Goal: Entertainment & Leisure: Browse casually

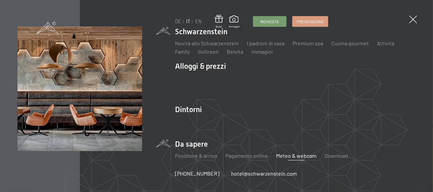
click at [302, 156] on link "Meteo & webcam" at bounding box center [296, 155] width 40 height 6
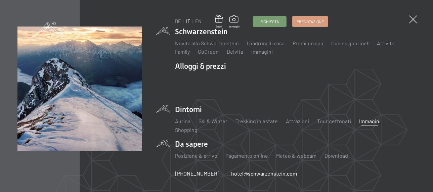
click at [366, 119] on link "Immagini" at bounding box center [369, 121] width 21 height 6
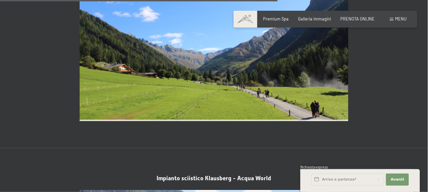
scroll to position [1242, 0]
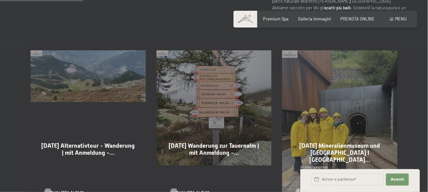
scroll to position [336, 0]
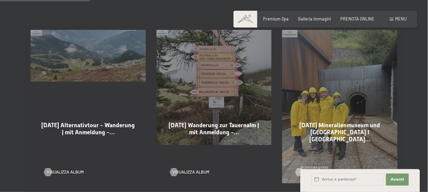
scroll to position [369, 0]
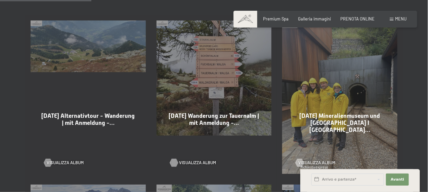
click at [198, 160] on span "Visualizza album" at bounding box center [197, 163] width 37 height 6
click at [76, 160] on span "Visualizza album" at bounding box center [71, 163] width 37 height 6
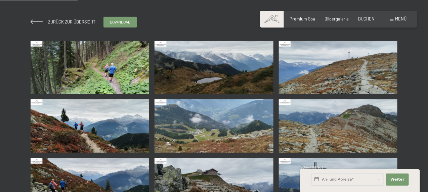
scroll to position [97, 0]
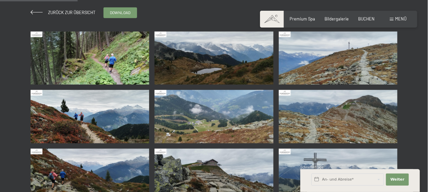
click at [115, 68] on img at bounding box center [90, 58] width 118 height 53
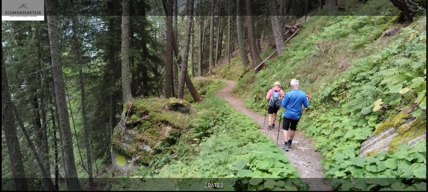
drag, startPoint x: 411, startPoint y: 111, endPoint x: 246, endPoint y: 131, distance: 166.2
click at [246, 131] on img at bounding box center [214, 95] width 424 height 191
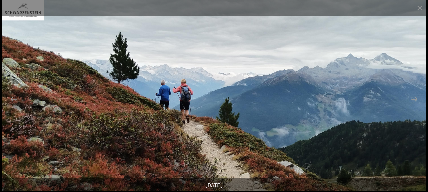
click at [399, 113] on img at bounding box center [214, 95] width 424 height 191
drag, startPoint x: 404, startPoint y: 115, endPoint x: 199, endPoint y: 138, distance: 206.2
click at [208, 138] on img at bounding box center [214, 95] width 424 height 191
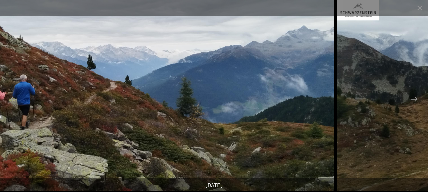
drag, startPoint x: 349, startPoint y: 140, endPoint x: 159, endPoint y: 153, distance: 190.7
click at [179, 153] on img at bounding box center [121, 95] width 424 height 191
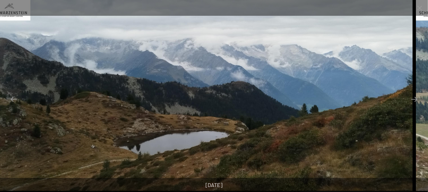
drag, startPoint x: 363, startPoint y: 119, endPoint x: 167, endPoint y: 123, distance: 196.0
click at [196, 123] on img at bounding box center [200, 95] width 424 height 191
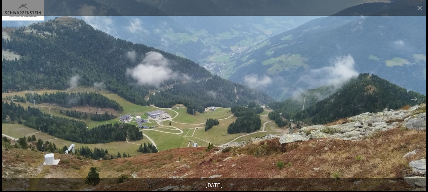
drag, startPoint x: 395, startPoint y: 129, endPoint x: 189, endPoint y: 134, distance: 206.5
click at [198, 134] on img at bounding box center [214, 95] width 424 height 191
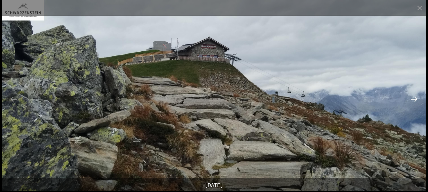
click at [412, 99] on button "Next slide" at bounding box center [414, 99] width 14 height 13
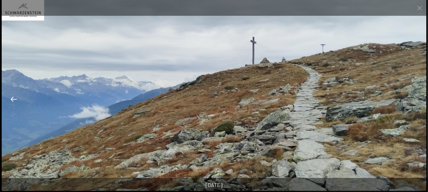
click at [15, 100] on button "Previous slide" at bounding box center [14, 99] width 14 height 13
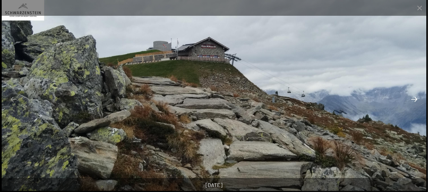
click at [415, 99] on button "Next slide" at bounding box center [414, 99] width 14 height 13
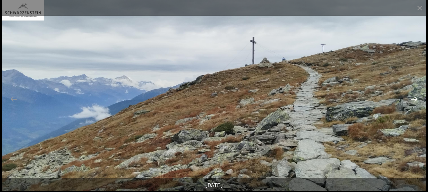
click at [415, 99] on button "Next slide" at bounding box center [414, 99] width 14 height 13
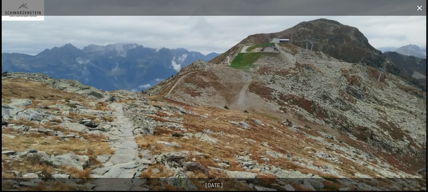
click at [419, 5] on button "Close gallery" at bounding box center [419, 8] width 17 height 16
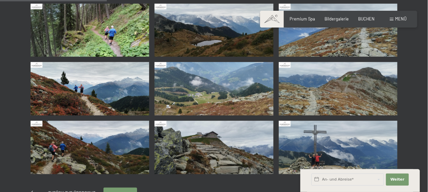
scroll to position [134, 0]
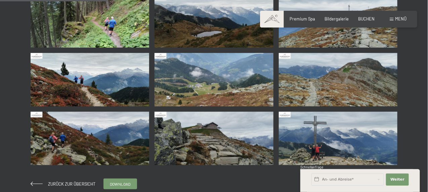
click at [227, 29] on img at bounding box center [213, 21] width 118 height 53
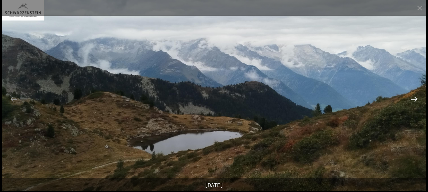
click at [412, 98] on button "Next slide" at bounding box center [414, 99] width 14 height 13
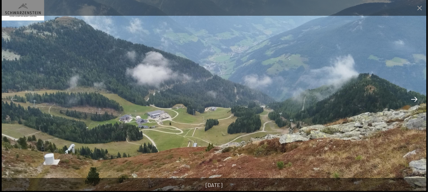
click at [414, 99] on button "Next slide" at bounding box center [414, 99] width 14 height 13
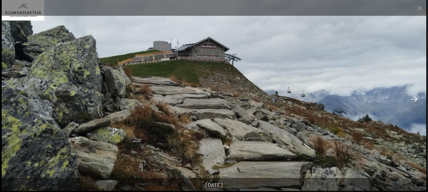
click at [413, 101] on button "Next slide" at bounding box center [414, 99] width 14 height 13
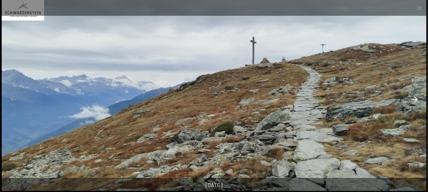
click at [413, 99] on button "Next slide" at bounding box center [414, 99] width 14 height 13
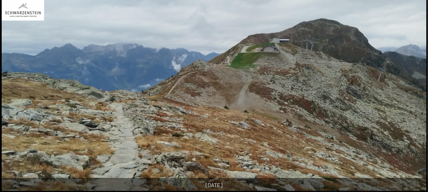
click at [413, 99] on button "Next slide" at bounding box center [417, 99] width 14 height 13
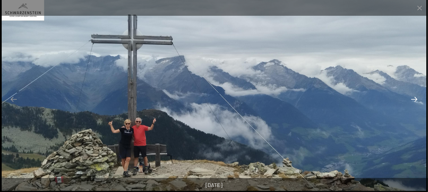
click at [413, 99] on button "Next slide" at bounding box center [414, 99] width 14 height 13
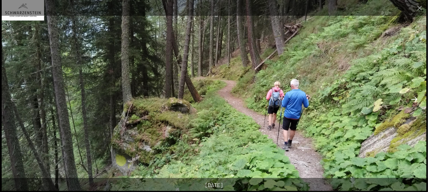
click at [413, 99] on button "Next slide" at bounding box center [414, 99] width 14 height 13
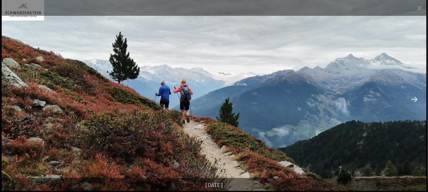
click at [413, 99] on button "Next slide" at bounding box center [414, 99] width 14 height 13
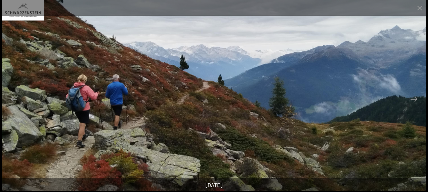
click at [170, 8] on div at bounding box center [214, 8] width 428 height 16
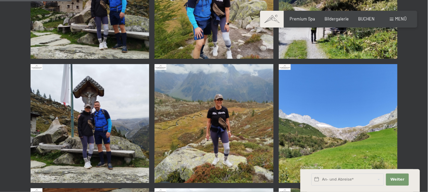
scroll to position [403, 0]
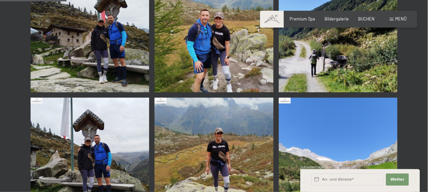
click at [219, 147] on img at bounding box center [213, 157] width 118 height 118
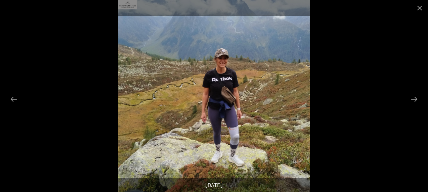
scroll to position [470, 0]
click at [416, 98] on button "Next slide" at bounding box center [414, 99] width 14 height 13
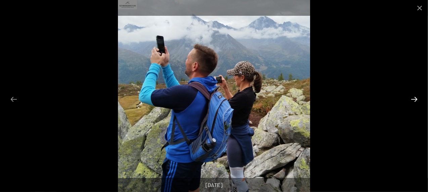
click at [416, 98] on button "Next slide" at bounding box center [414, 99] width 14 height 13
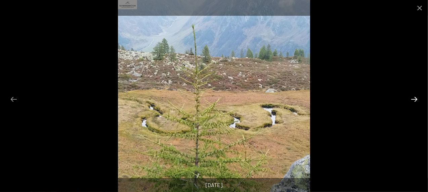
click at [415, 98] on button "Next slide" at bounding box center [414, 99] width 14 height 13
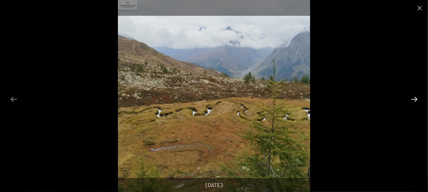
click at [415, 98] on button "Next slide" at bounding box center [414, 99] width 14 height 13
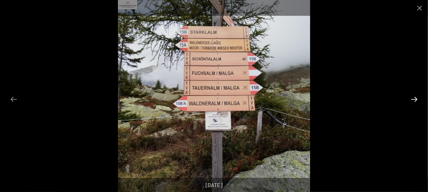
click at [415, 98] on button "Next slide" at bounding box center [414, 99] width 14 height 13
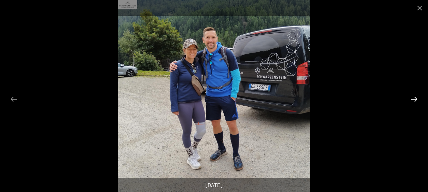
click at [415, 98] on button "Next slide" at bounding box center [414, 99] width 14 height 13
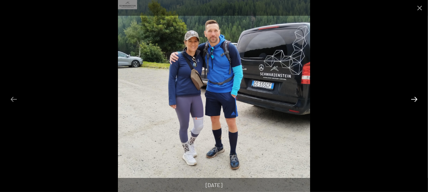
click at [415, 98] on button "Next slide" at bounding box center [414, 99] width 14 height 13
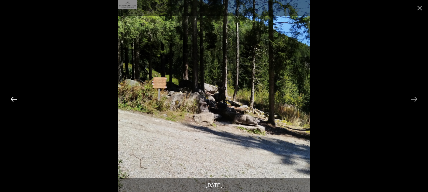
click at [17, 96] on button "Previous slide" at bounding box center [14, 99] width 14 height 13
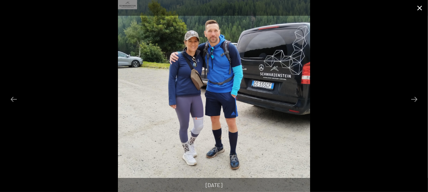
click at [418, 9] on button "Close gallery" at bounding box center [419, 8] width 17 height 16
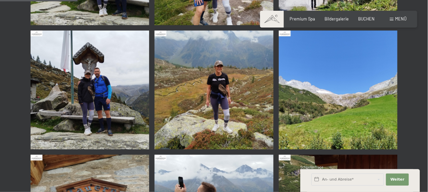
click at [88, 136] on img at bounding box center [90, 90] width 118 height 118
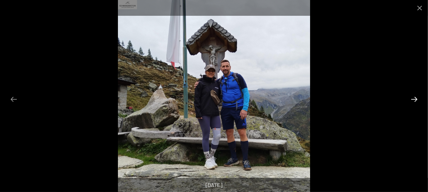
click at [413, 98] on button "Next slide" at bounding box center [414, 99] width 14 height 13
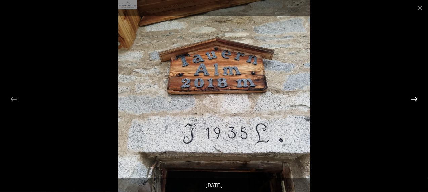
click at [412, 100] on button "Next slide" at bounding box center [414, 99] width 14 height 13
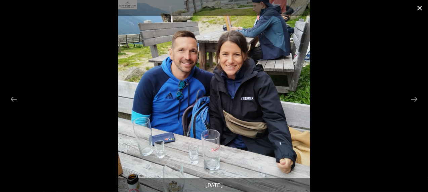
click at [421, 8] on button "Close gallery" at bounding box center [419, 8] width 17 height 16
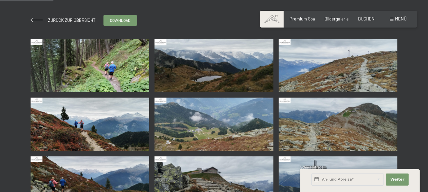
scroll to position [67, 0]
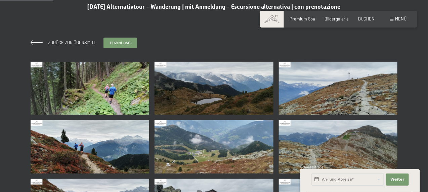
click at [215, 96] on img at bounding box center [213, 88] width 118 height 53
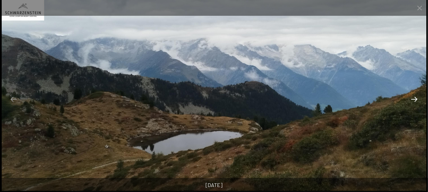
click at [417, 98] on button "Next slide" at bounding box center [414, 99] width 14 height 13
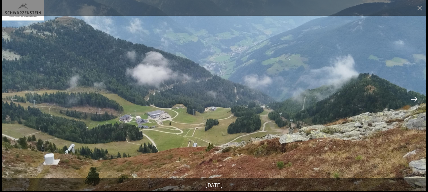
click at [414, 98] on button "Next slide" at bounding box center [414, 99] width 14 height 13
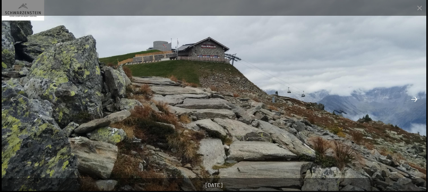
click at [412, 99] on button "Next slide" at bounding box center [414, 99] width 14 height 13
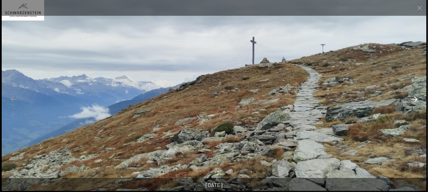
click at [412, 99] on button "Next slide" at bounding box center [414, 99] width 14 height 13
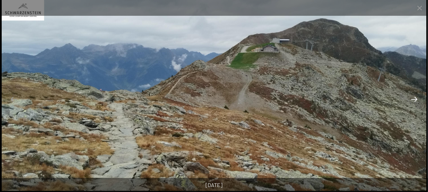
click at [413, 100] on button "Next slide" at bounding box center [414, 99] width 14 height 13
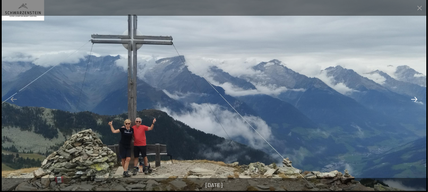
click at [413, 100] on button "Next slide" at bounding box center [414, 99] width 14 height 13
